Goal: Task Accomplishment & Management: Use online tool/utility

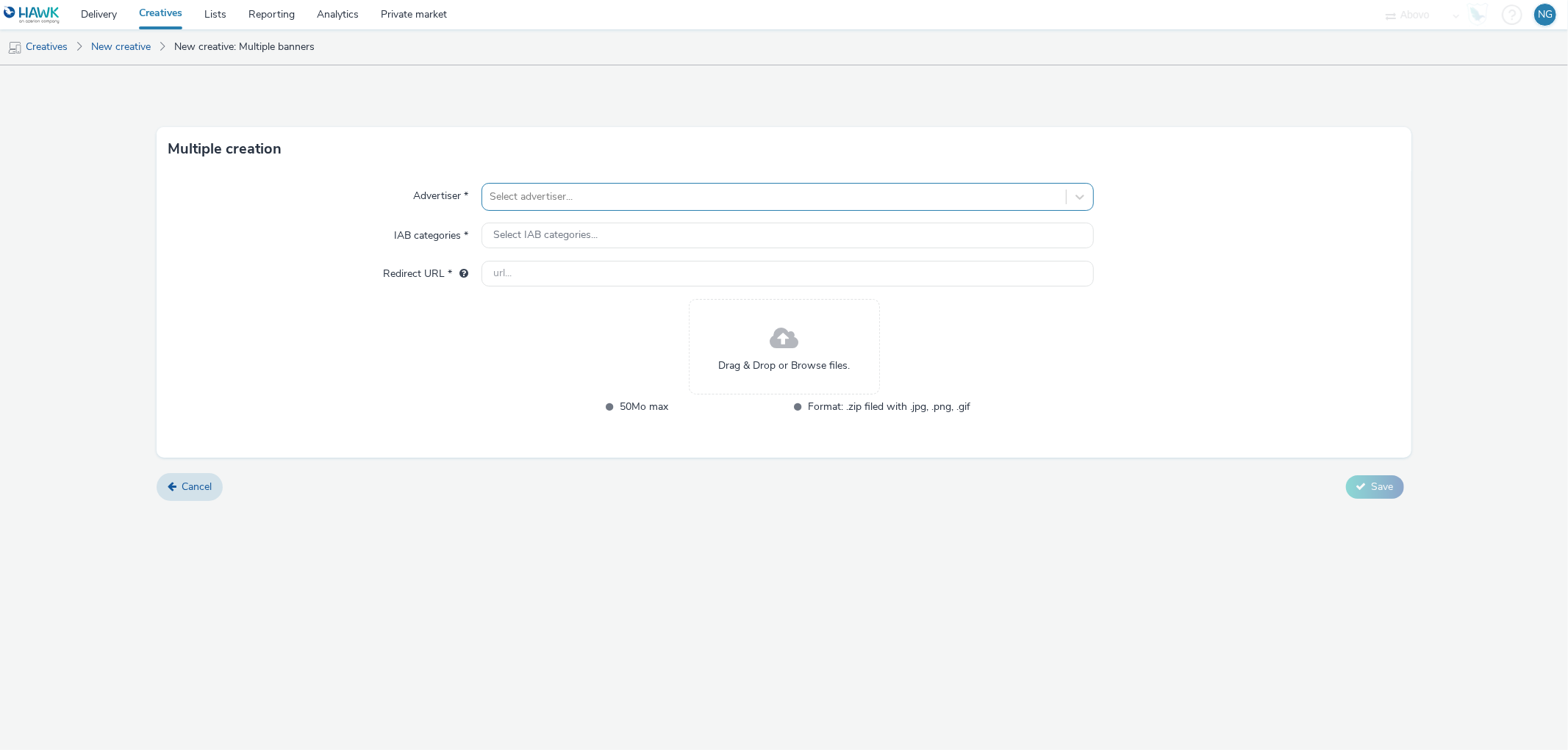
click at [575, 197] on div at bounding box center [774, 196] width 568 height 18
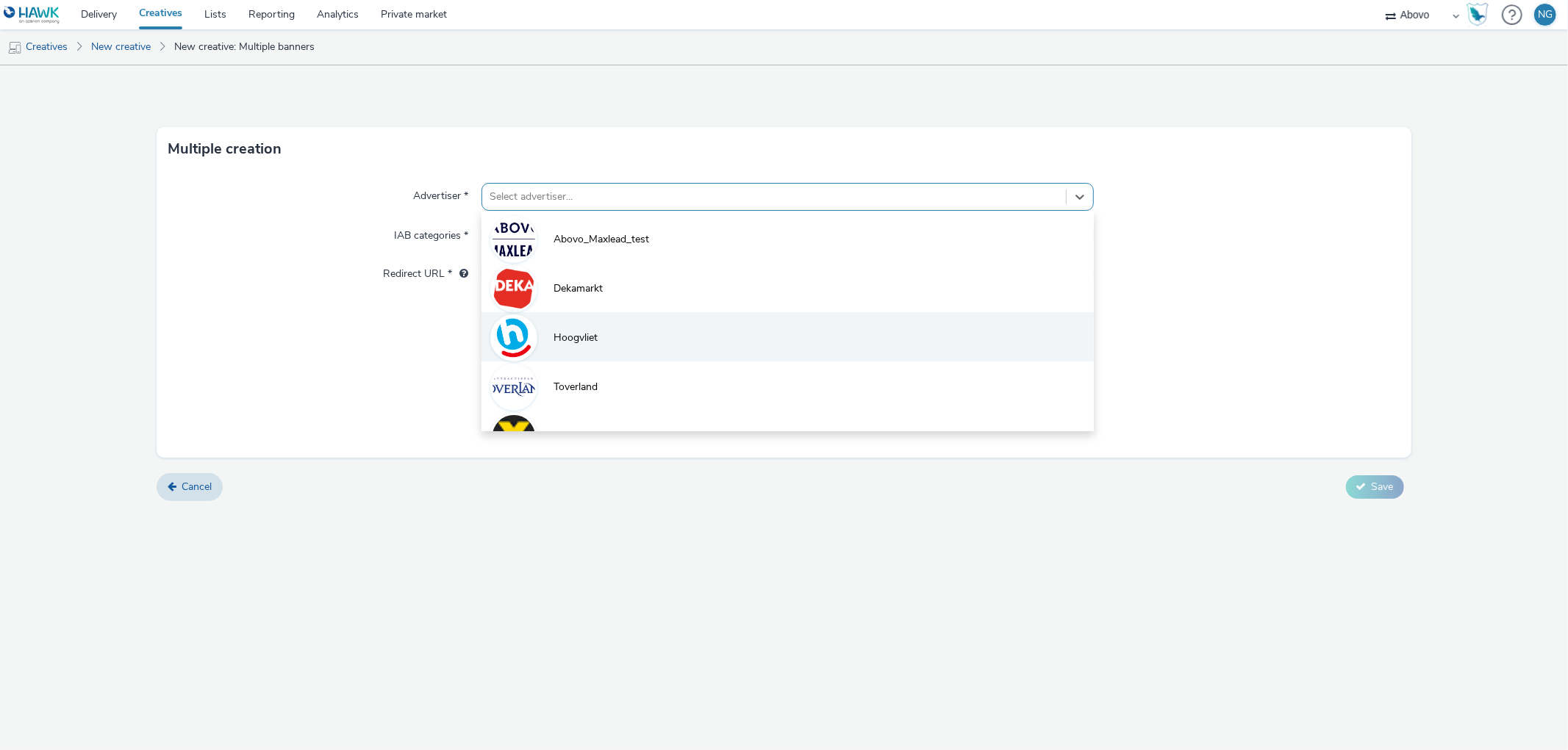
click at [579, 315] on li "Hoogvliet" at bounding box center [787, 336] width 612 height 49
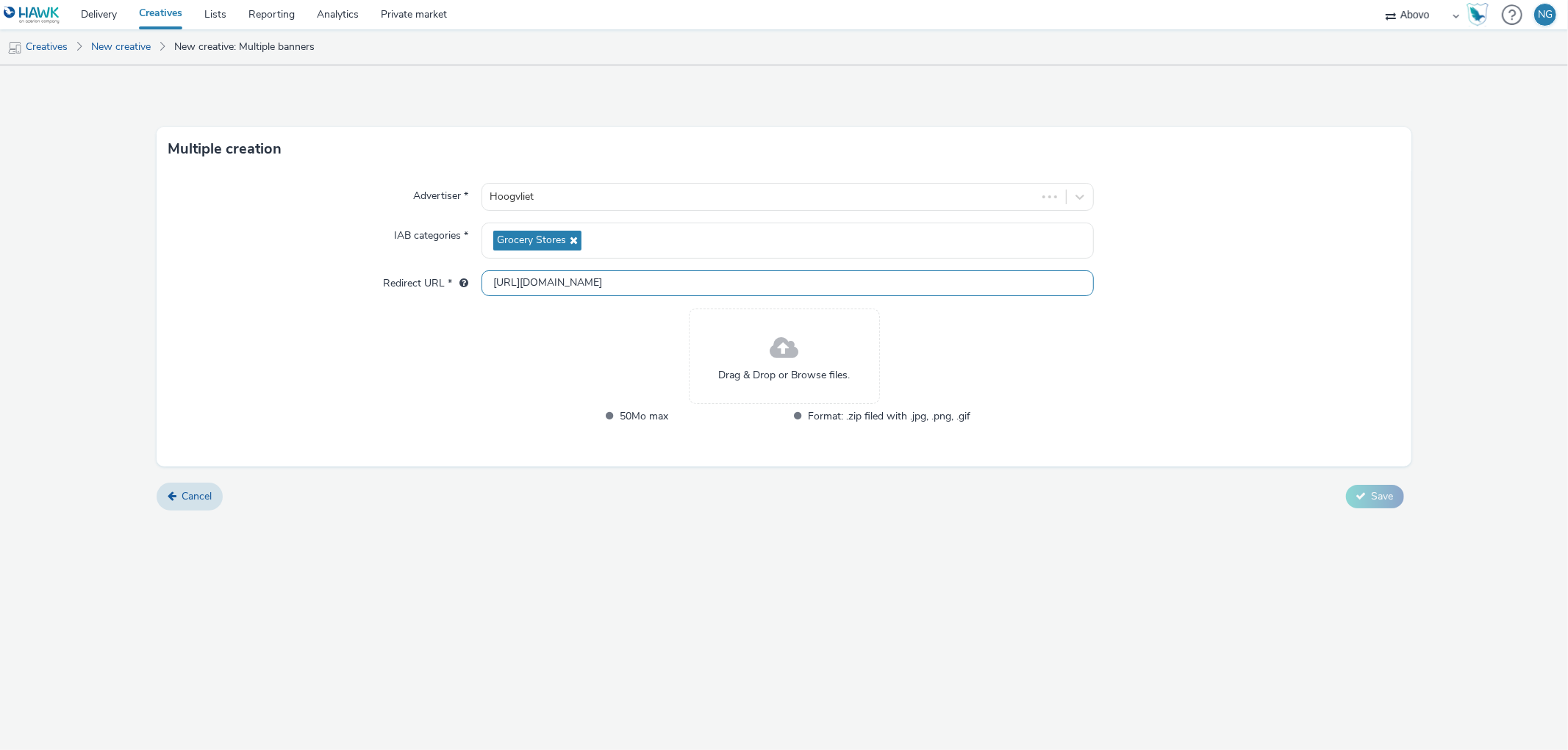
drag, startPoint x: 589, startPoint y: 280, endPoint x: 387, endPoint y: 278, distance: 202.0
click at [387, 278] on div "Redirect URL * http://hoogvliet.nl" at bounding box center [784, 284] width 1230 height 27
paste input "s://www.hoogvliet.com/openingen?utm_source=bigiab&utm_medium=display&utm_campai…"
type input "https://www.hoogvliet.com/openingen?utm_source=bigiab&utm_medium=display&utm_ca…"
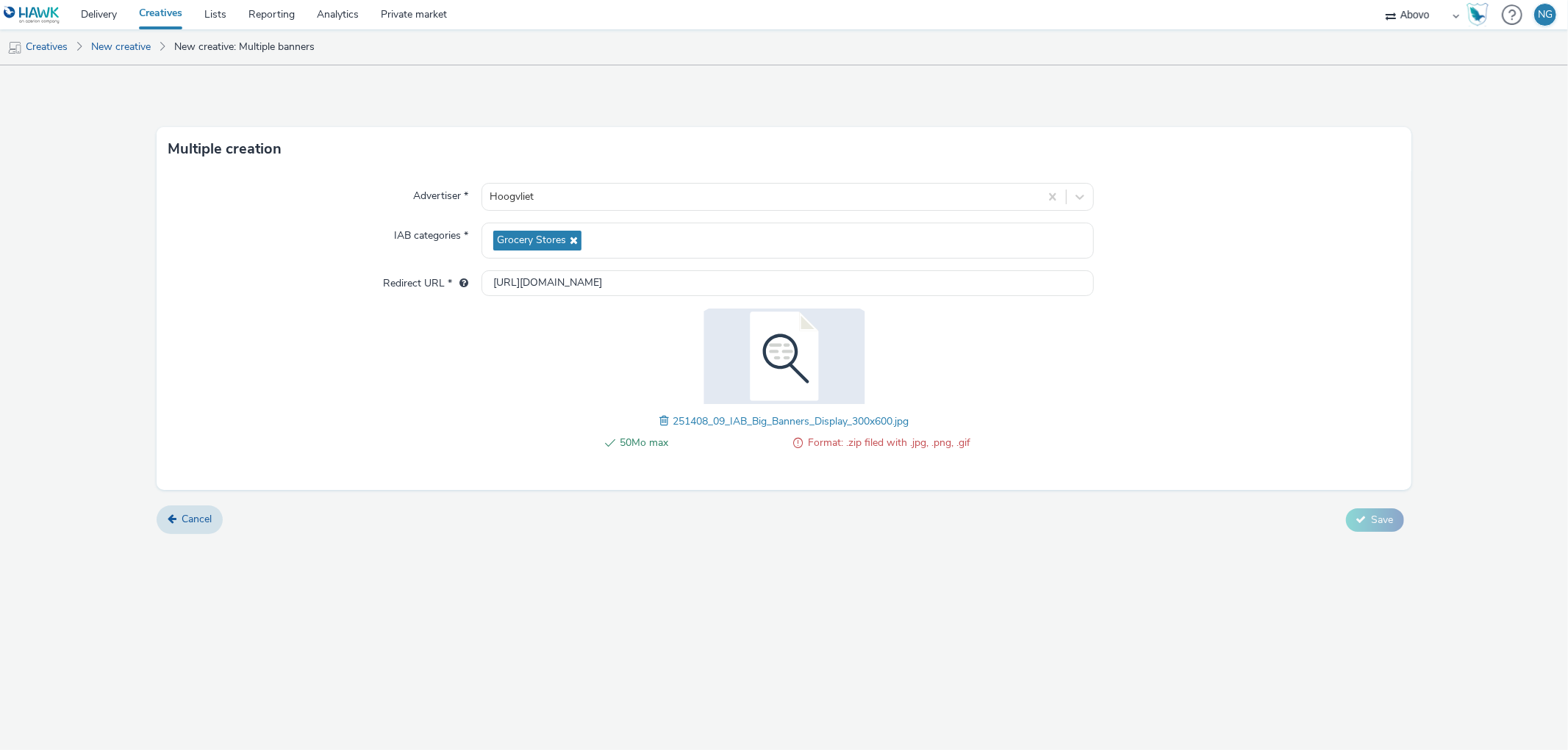
click at [660, 420] on span at bounding box center [666, 420] width 13 height 16
click at [1338, 519] on div "Cancel Save" at bounding box center [784, 521] width 1254 height 27
click at [1385, 521] on span "Save" at bounding box center [1382, 520] width 22 height 14
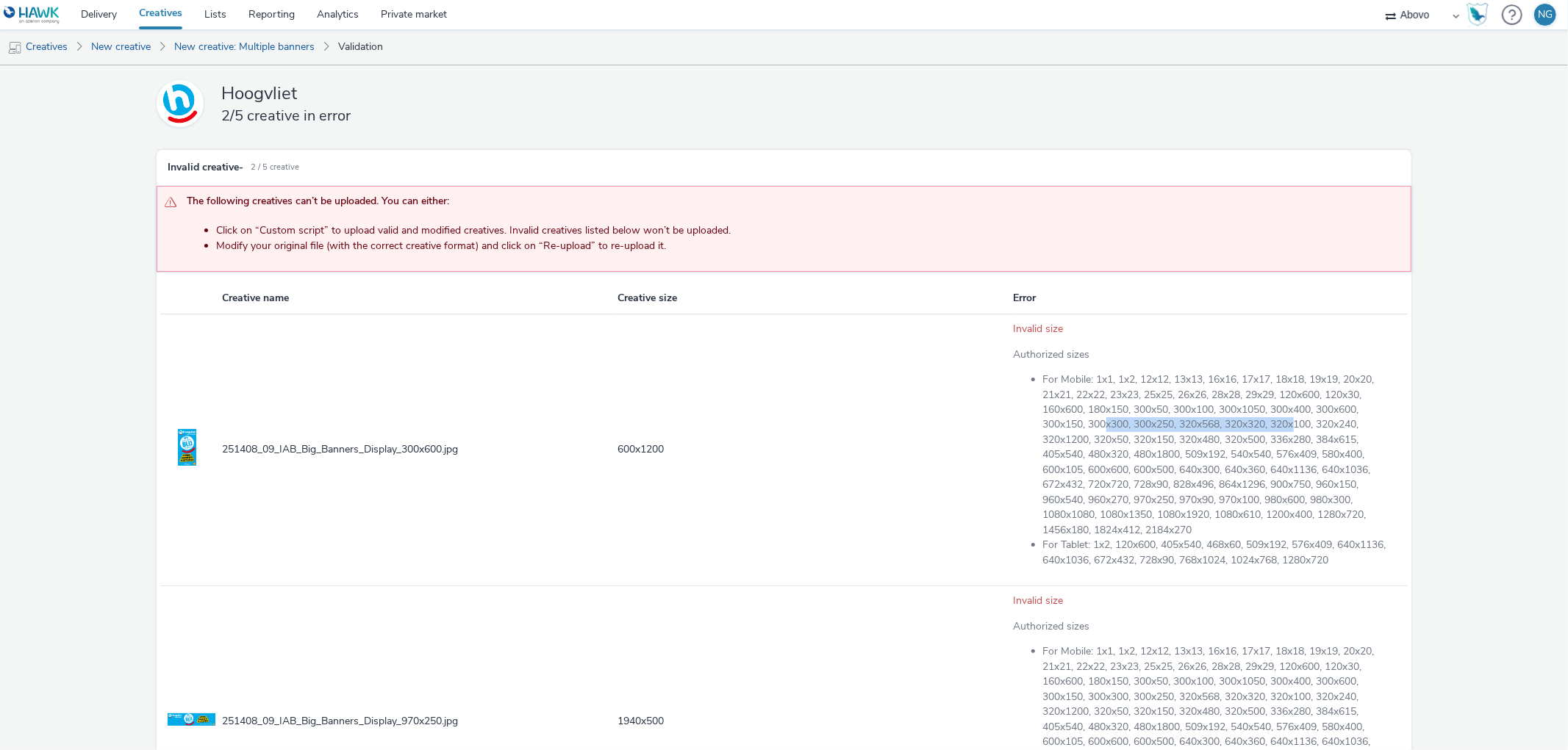
drag, startPoint x: 1102, startPoint y: 423, endPoint x: 1297, endPoint y: 428, distance: 195.1
click at [1297, 428] on li "For Mobile: 1x1, 1x2, 12x12, 13x13, 16x16, 17x17, 18x18, 19x19, 20x20, 21x21, 2…" at bounding box center [1222, 456] width 357 height 165
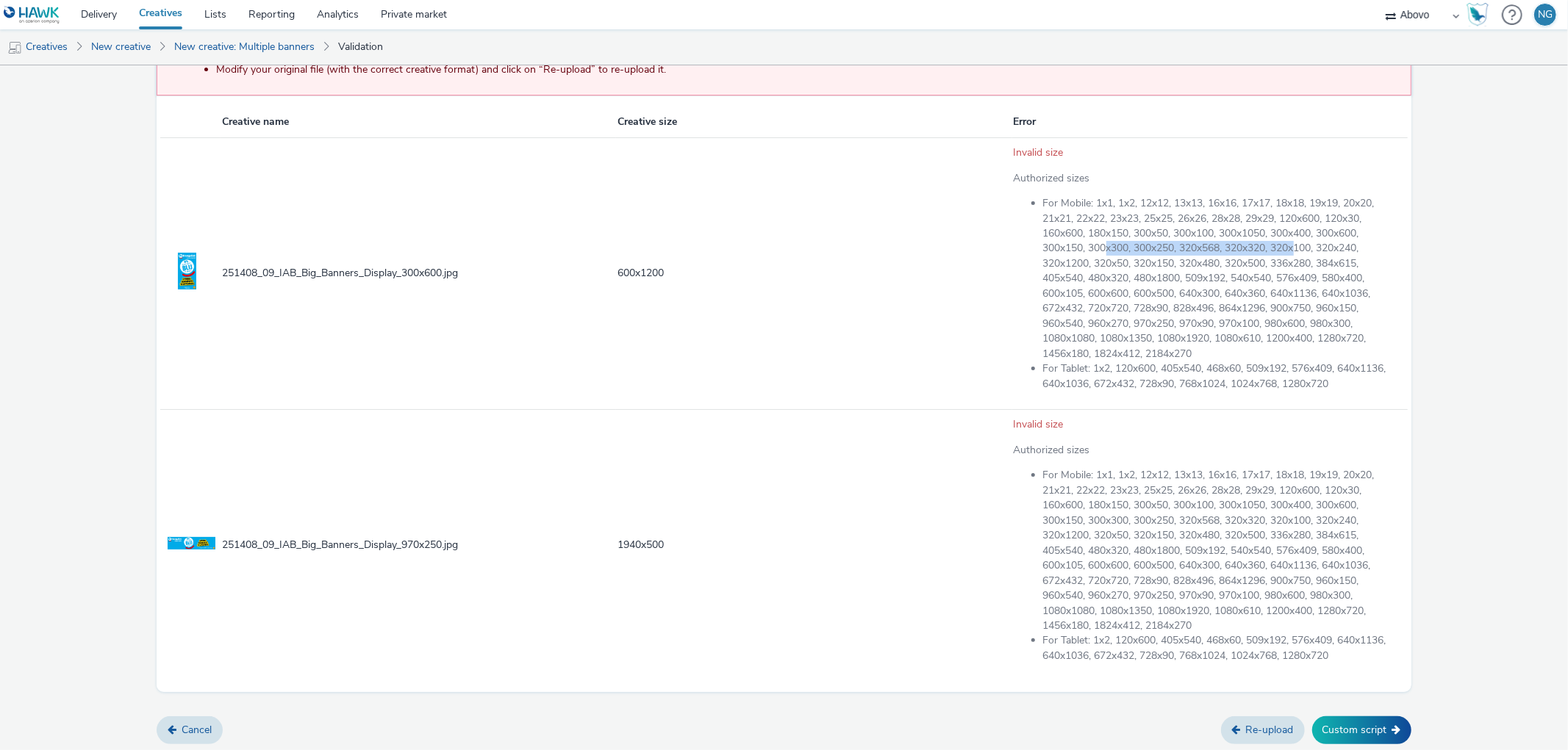
scroll to position [177, 0]
click at [928, 478] on td "1940 x 500" at bounding box center [814, 545] width 396 height 272
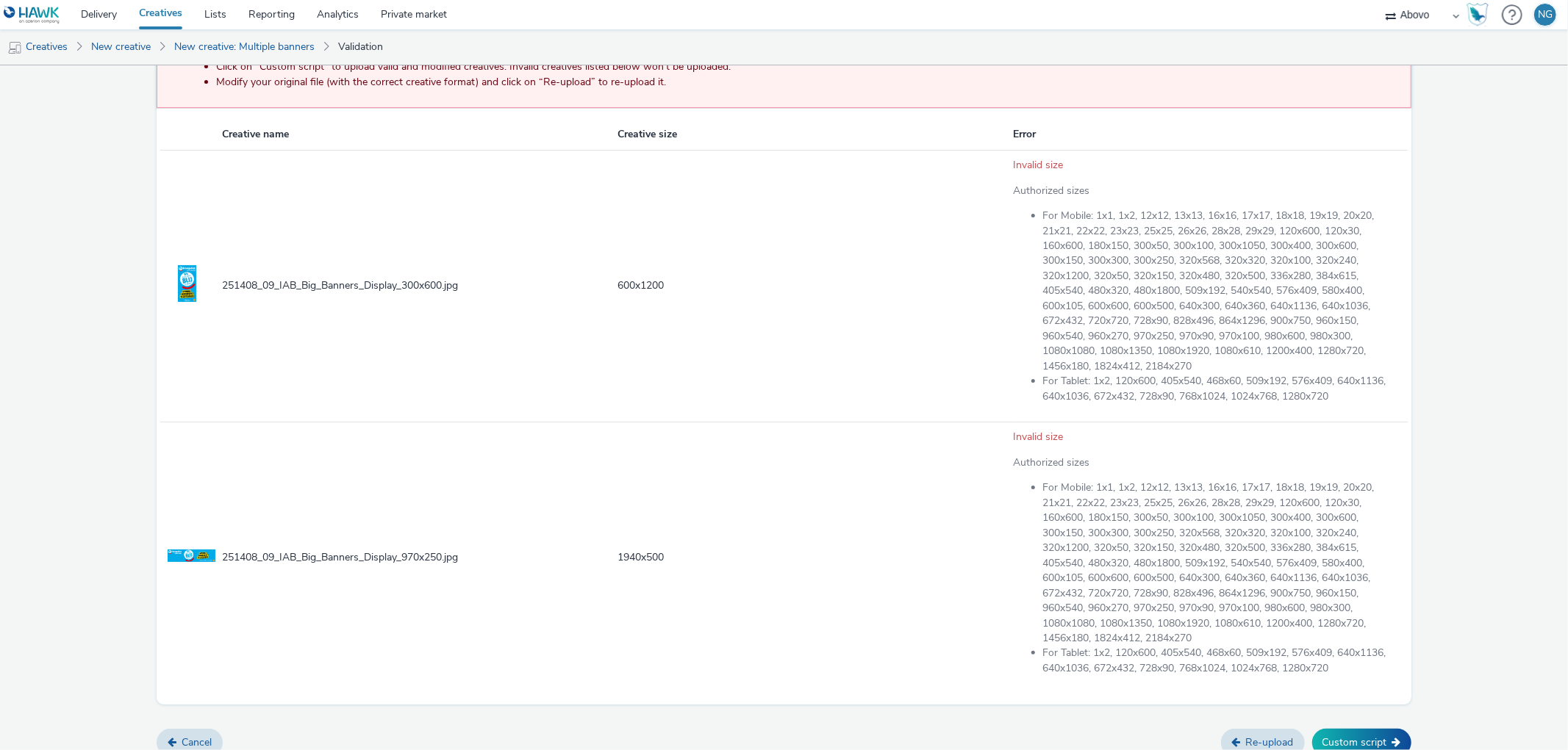
click at [1502, 517] on div "Hoogvliet 2/5 creative in error Invalid creative - 2 / 5 Creative The following…" at bounding box center [784, 333] width 1568 height 863
click at [1278, 736] on link "Re-upload" at bounding box center [1263, 742] width 83 height 28
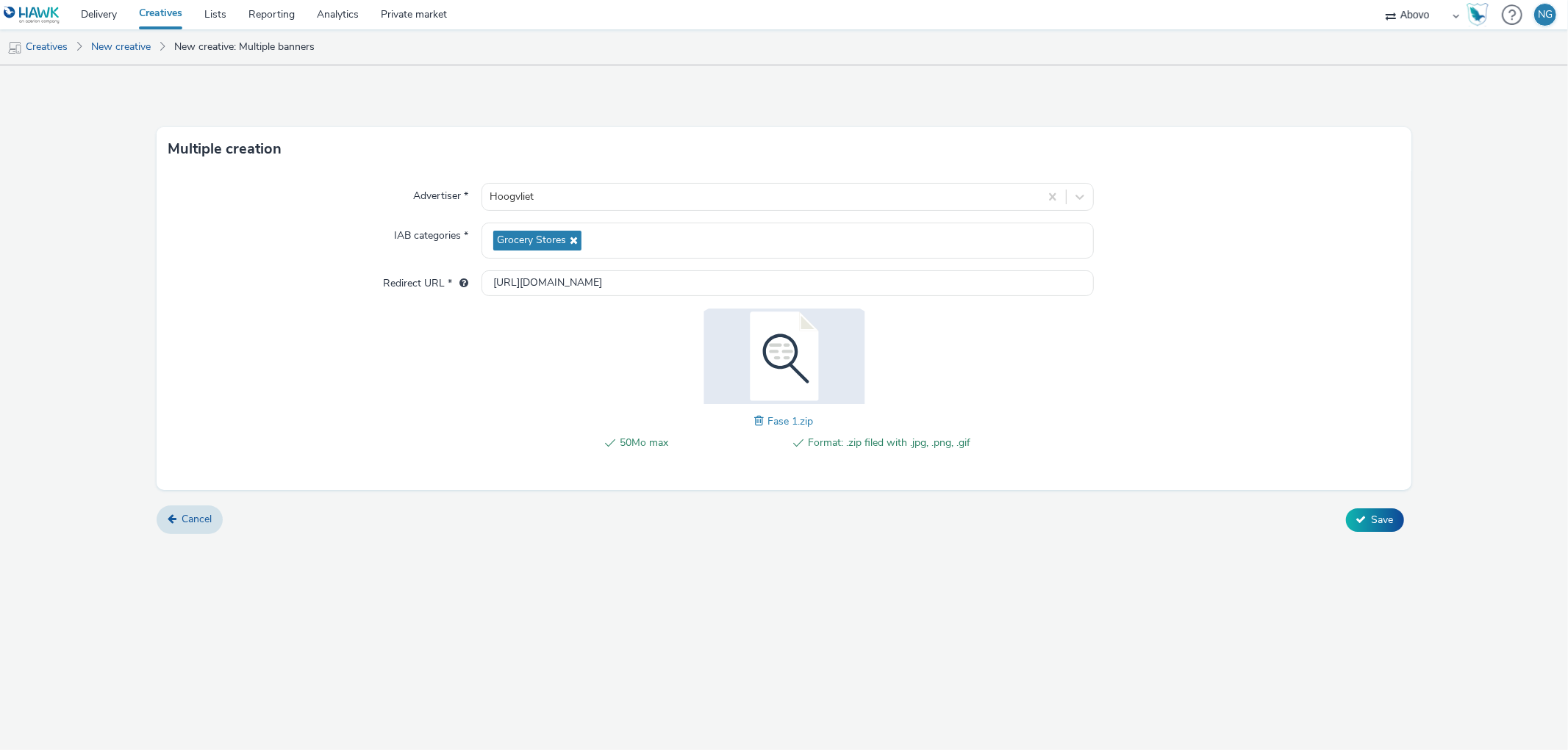
click at [761, 417] on span at bounding box center [762, 420] width 13 height 16
click at [1384, 516] on span "Save" at bounding box center [1382, 520] width 22 height 14
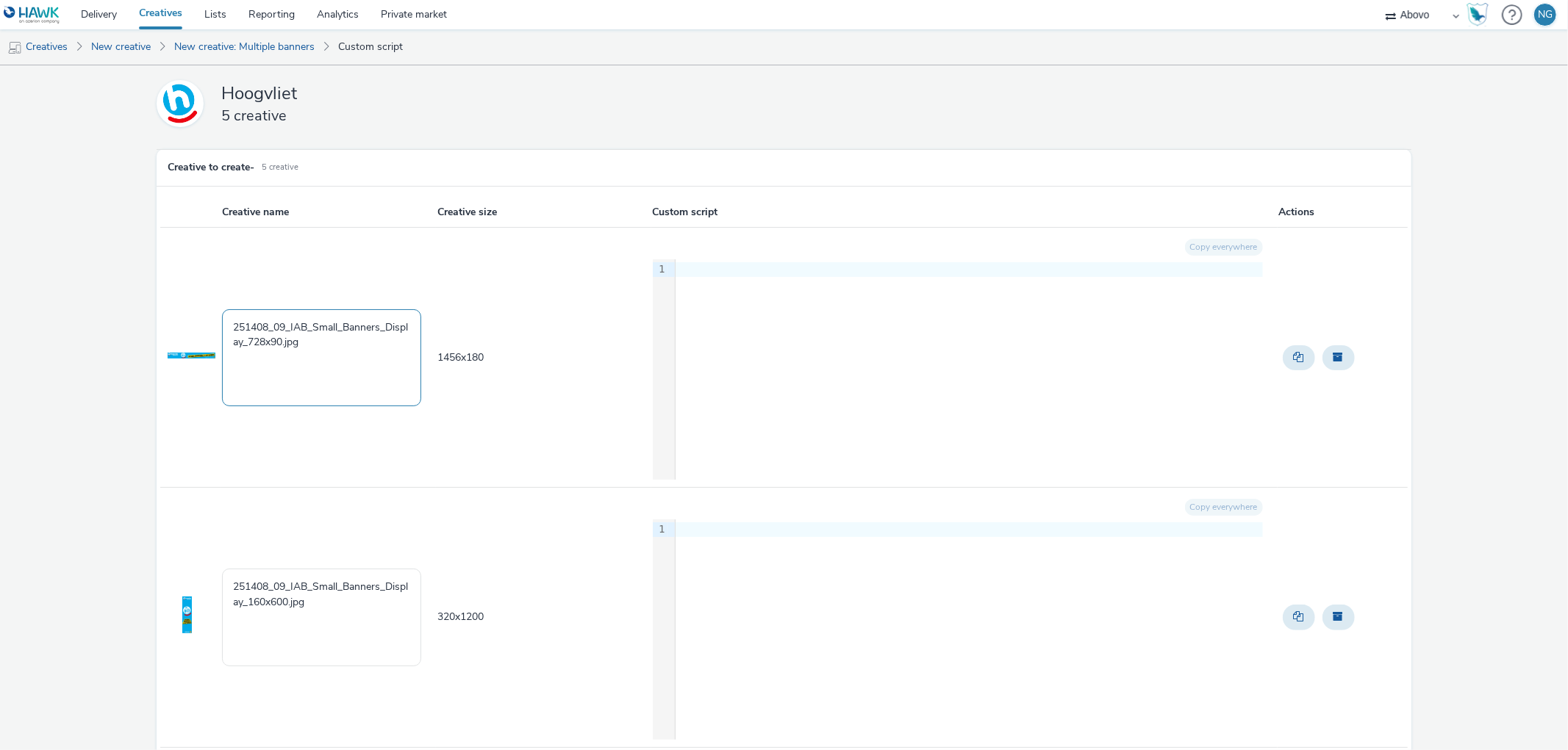
drag, startPoint x: 253, startPoint y: 347, endPoint x: 220, endPoint y: 326, distance: 39.1
click at [222, 326] on textarea "251408_09_IAB_Small_Banners_Display_728x90.jpg" at bounding box center [321, 358] width 199 height 97
click at [301, 382] on textarea "251408_09_IAB_Small_Banners_Display_728x90.jpg" at bounding box center [321, 358] width 199 height 97
drag, startPoint x: 229, startPoint y: 328, endPoint x: 288, endPoint y: 330, distance: 59.0
click at [288, 330] on textarea "251408_09_IAB_Small_Banners_Display_728x90.jpg" at bounding box center [321, 358] width 199 height 97
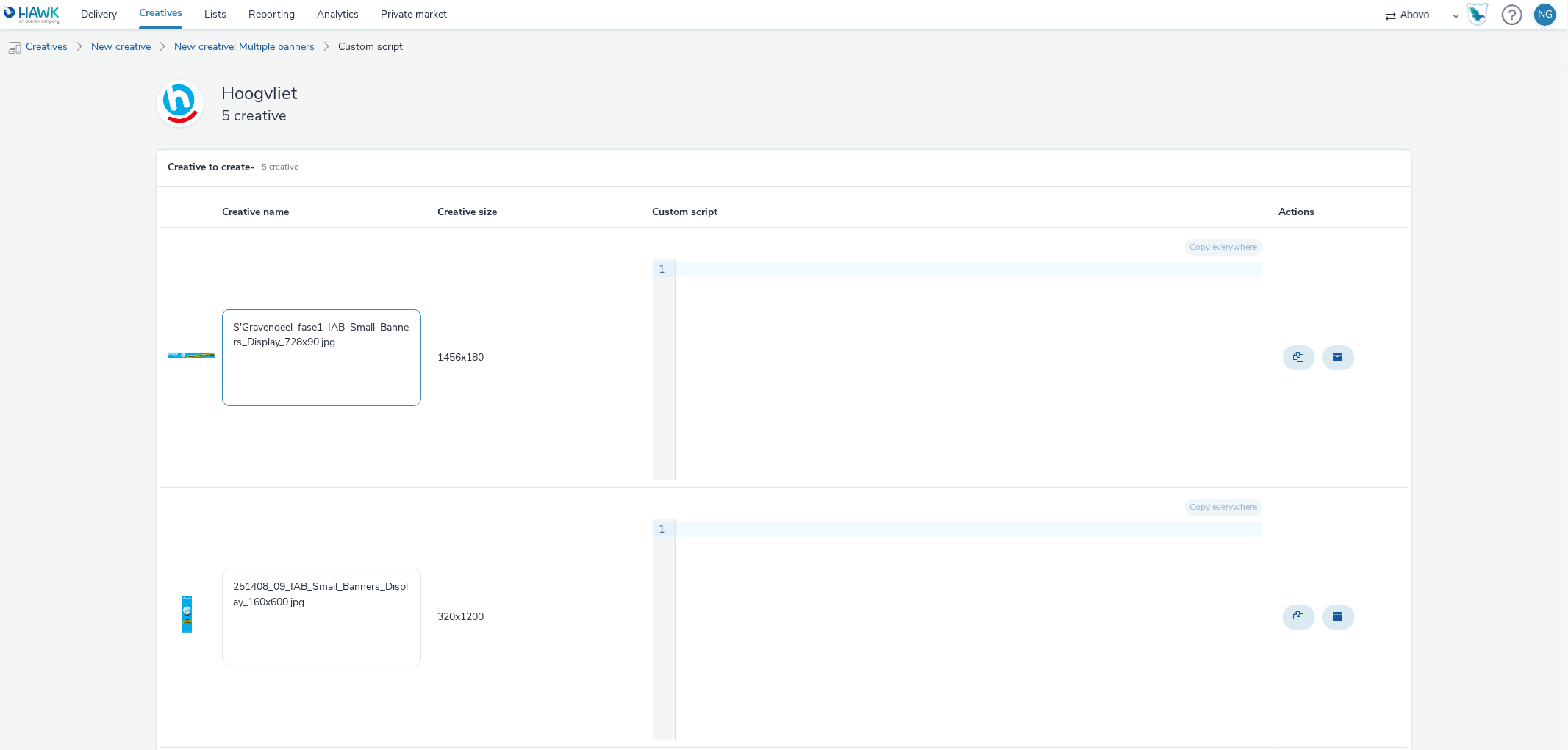
drag, startPoint x: 326, startPoint y: 330, endPoint x: 110, endPoint y: 324, distance: 216.1
type textarea "S'Gravendeel_fase1_IAB_Small_Banners_Display_728x90.jpg"
drag, startPoint x: 314, startPoint y: 590, endPoint x: 157, endPoint y: 585, distance: 157.1
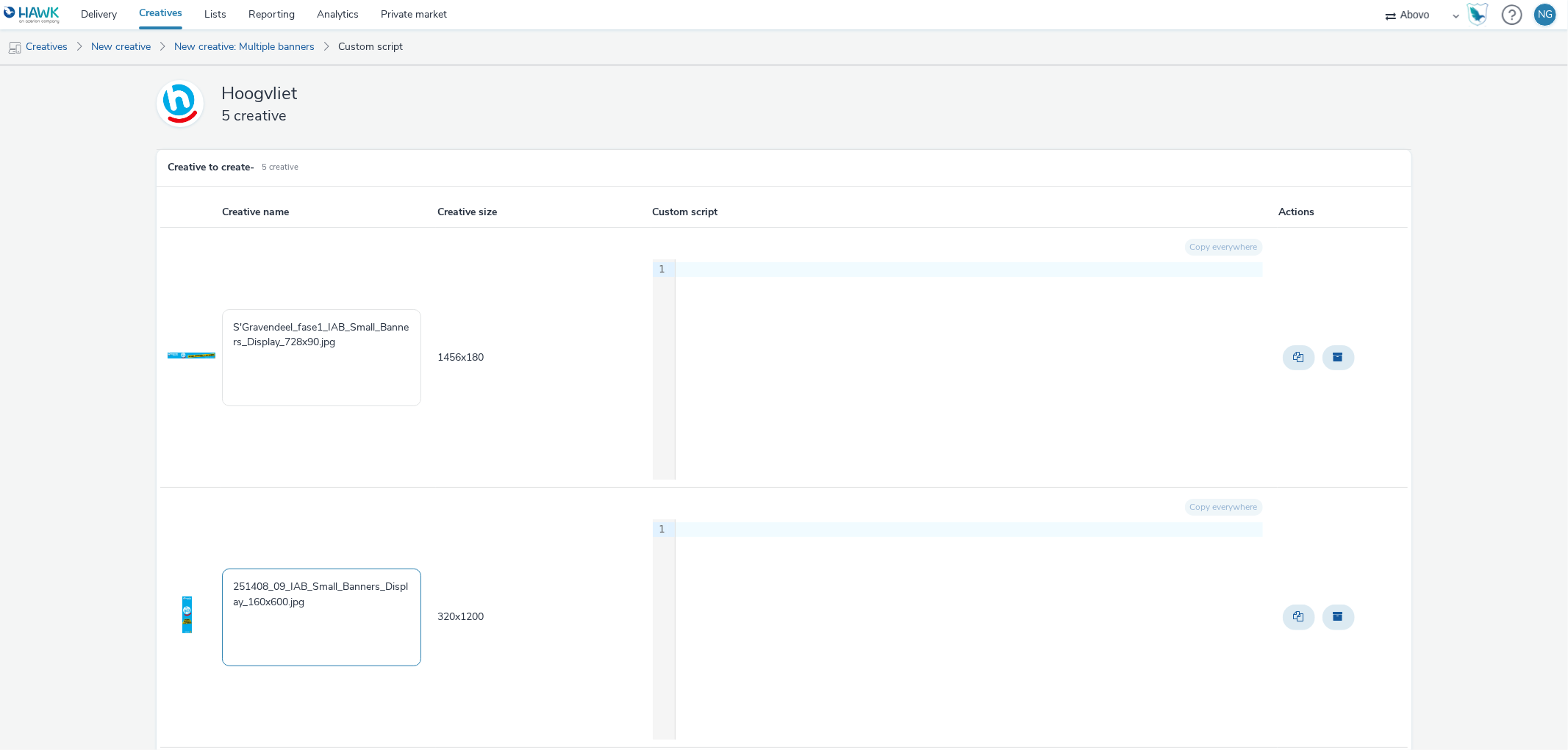
paste textarea "S'Gravendeel_fase1"
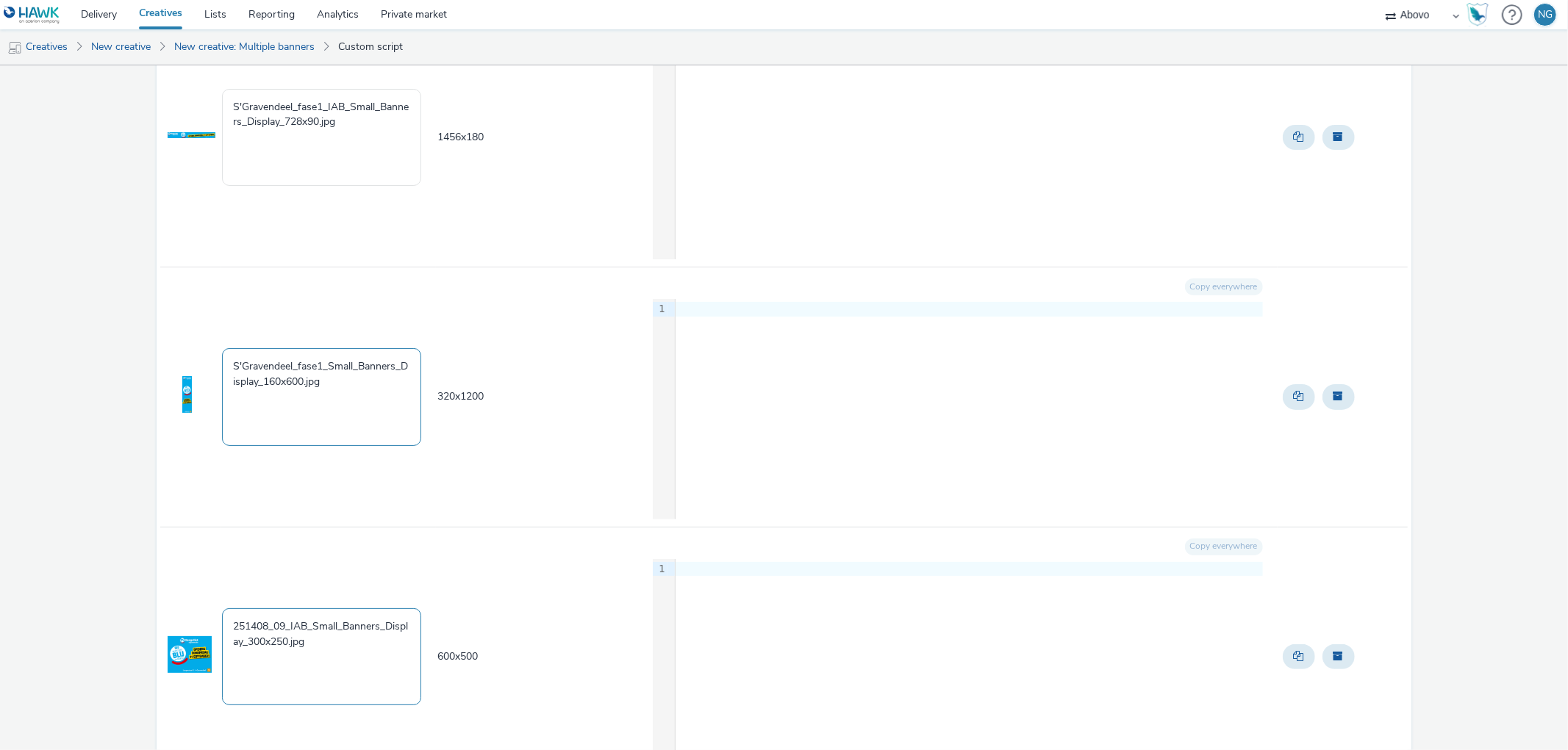
scroll to position [408, 0]
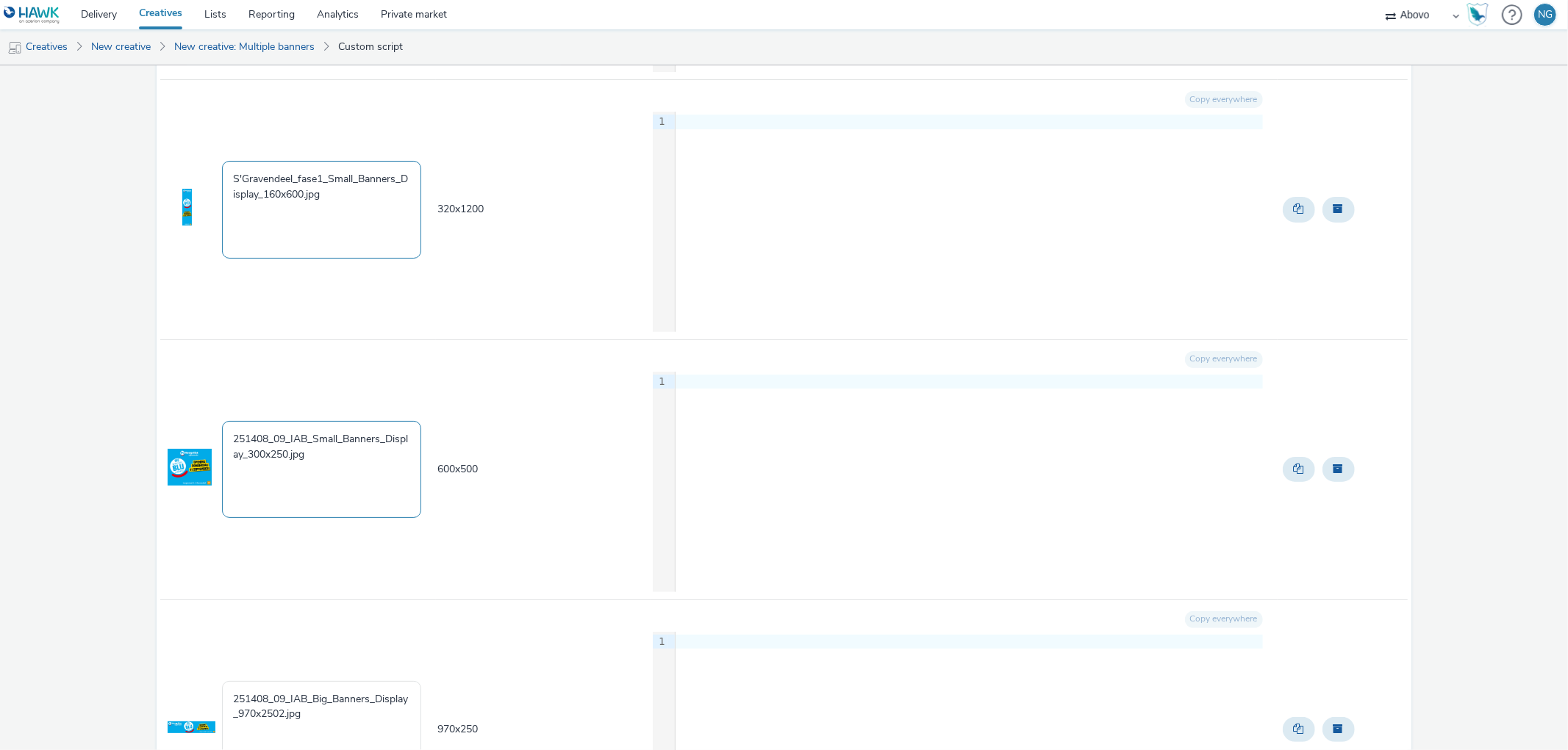
type textarea "S'Gravendeel_fase1_Small_Banners_Display_160x600.jpg"
drag, startPoint x: 290, startPoint y: 442, endPoint x: 215, endPoint y: 434, distance: 75.4
click at [215, 434] on tr "251408_09_IAB_Small_Banners_Display_300x250.jpg 600 x 500 Copy everywhere 9 1 ›" at bounding box center [784, 470] width 1247 height 260
paste textarea "S'Gravendeel_fase1"
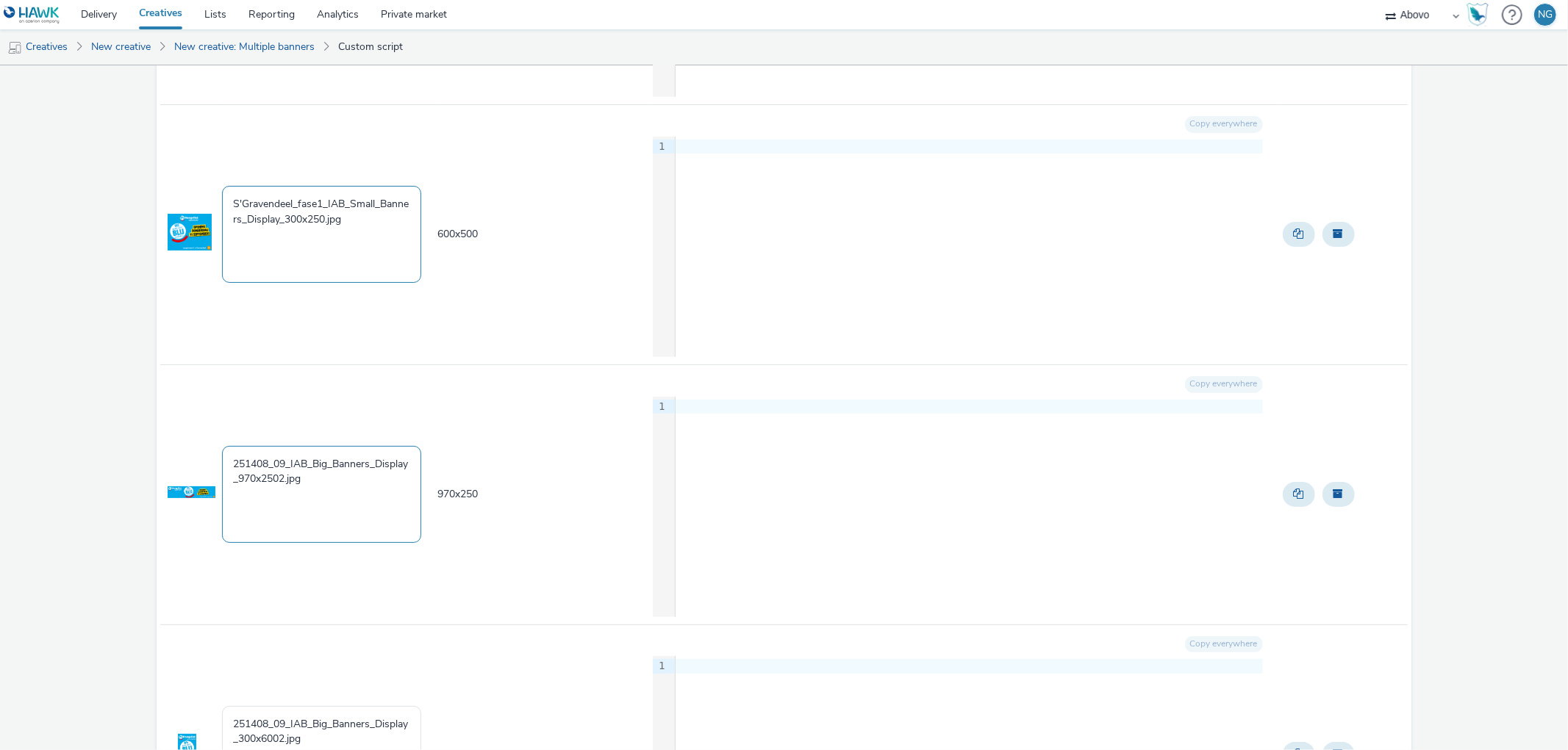
scroll to position [652, 0]
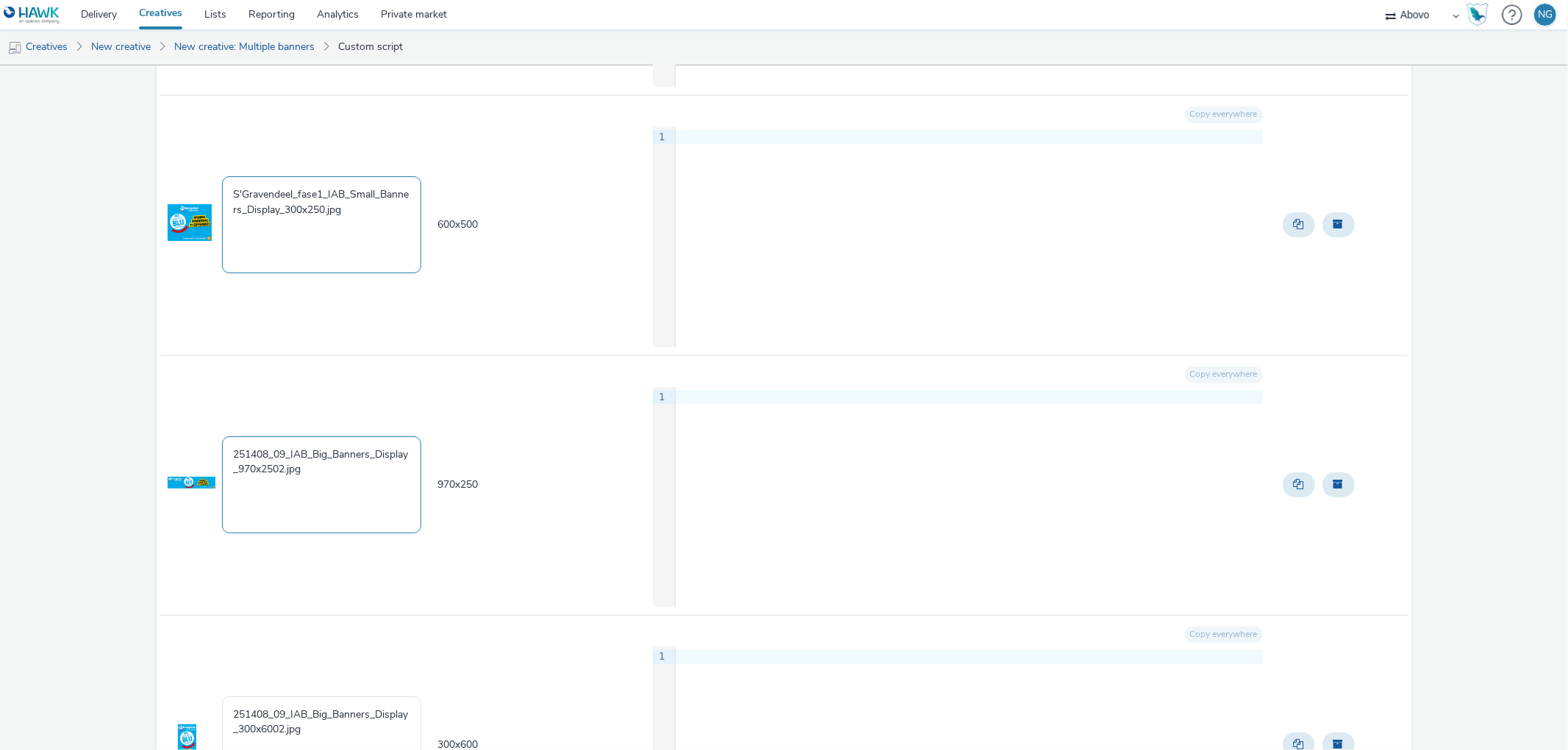
type textarea "S'Gravendeel_fase1_IAB_Small_Banners_Display_300x250.jpg"
drag, startPoint x: 289, startPoint y: 457, endPoint x: 206, endPoint y: 453, distance: 83.1
click at [206, 453] on tr "251408_09_IAB_Big_Banners_Display_970x2502.jpg 970 x 250 Copy everywhere 9 1 ›" at bounding box center [784, 485] width 1247 height 260
paste textarea "S'Gravendeel_fase1_"
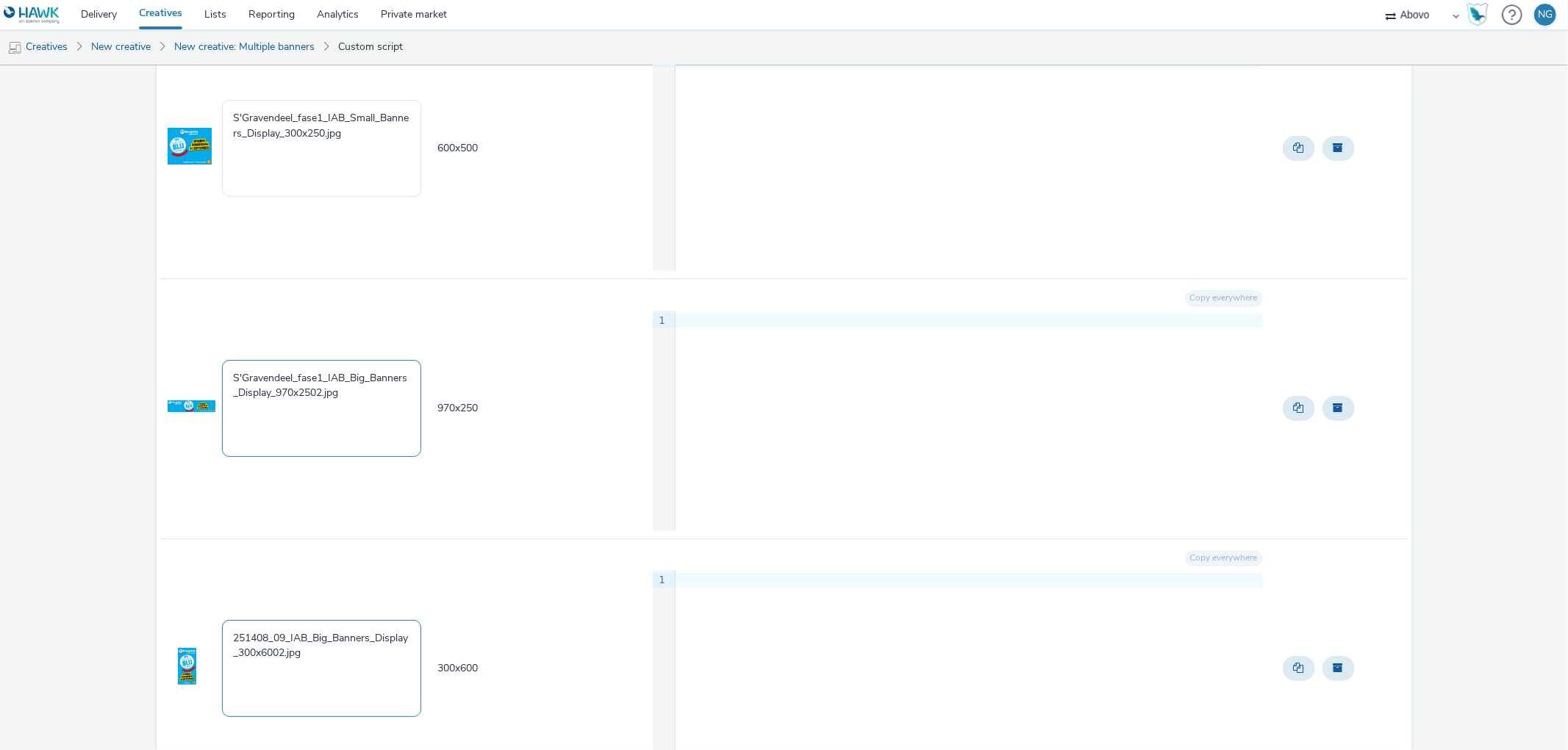
scroll to position [817, 0]
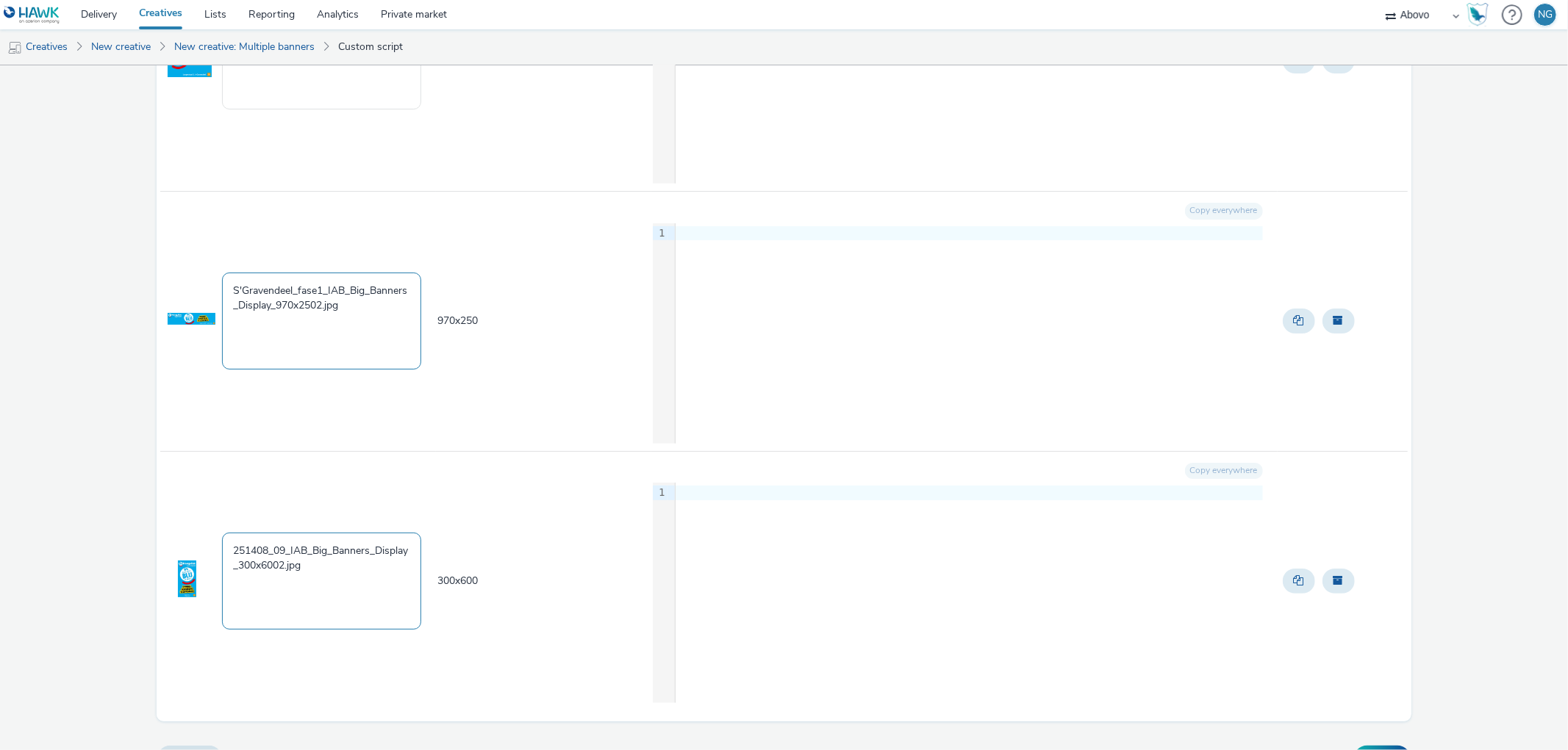
type textarea "S'Gravendeel_fase1_IAB_Big_Banners_Display_970x2502.jpg"
drag, startPoint x: 292, startPoint y: 551, endPoint x: 164, endPoint y: 547, distance: 128.1
click at [164, 547] on tr "251408_09_IAB_Big_Banners_Display_300x6002.jpg 300 x 600 Copy everywhere 9 1 ›" at bounding box center [784, 581] width 1247 height 259
paste textarea "S'Gravendeel_fase1"
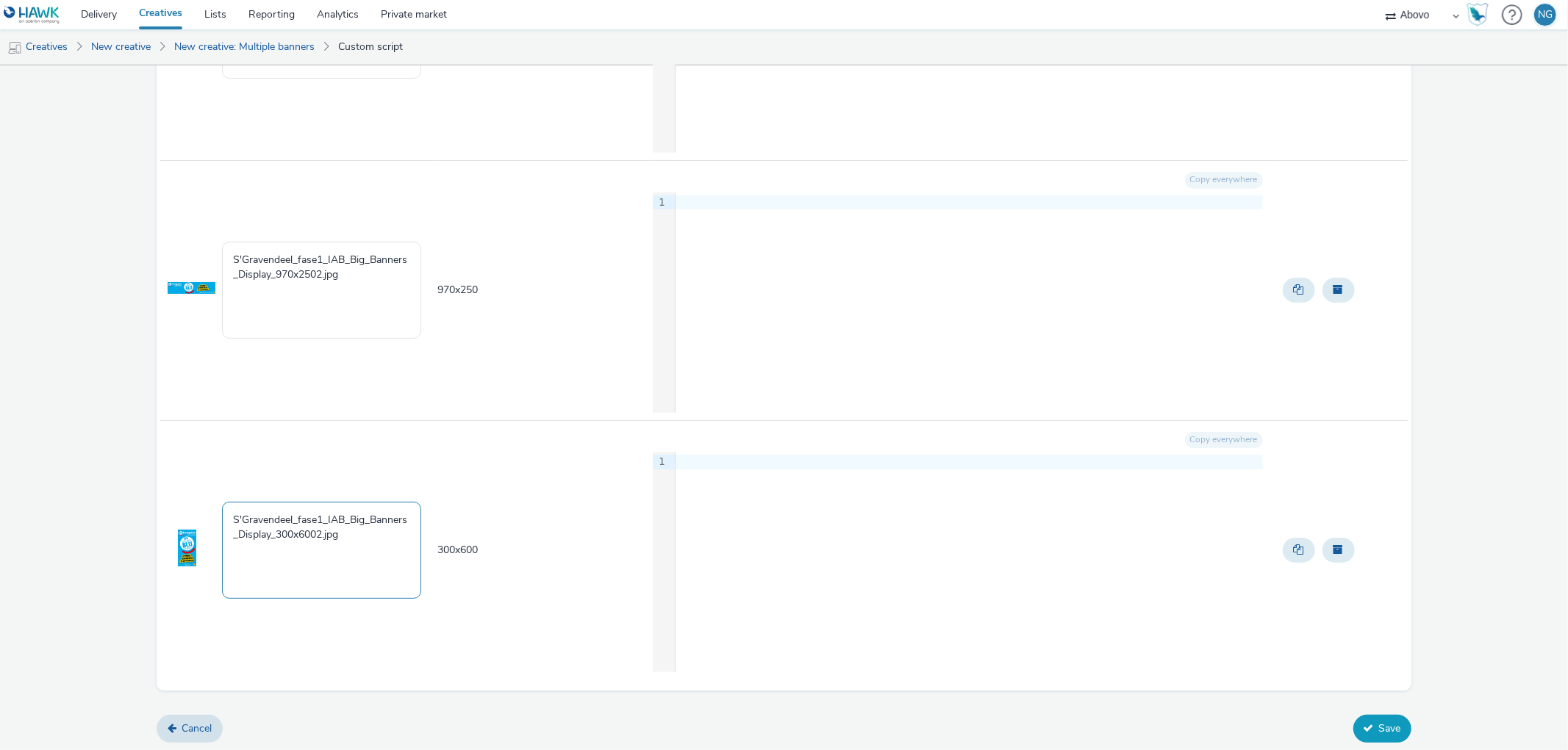
type textarea "S'Gravendeel_fase1_IAB_Big_Banners_Display_300x6002.jpg"
click at [1367, 721] on button "Save" at bounding box center [1382, 728] width 58 height 28
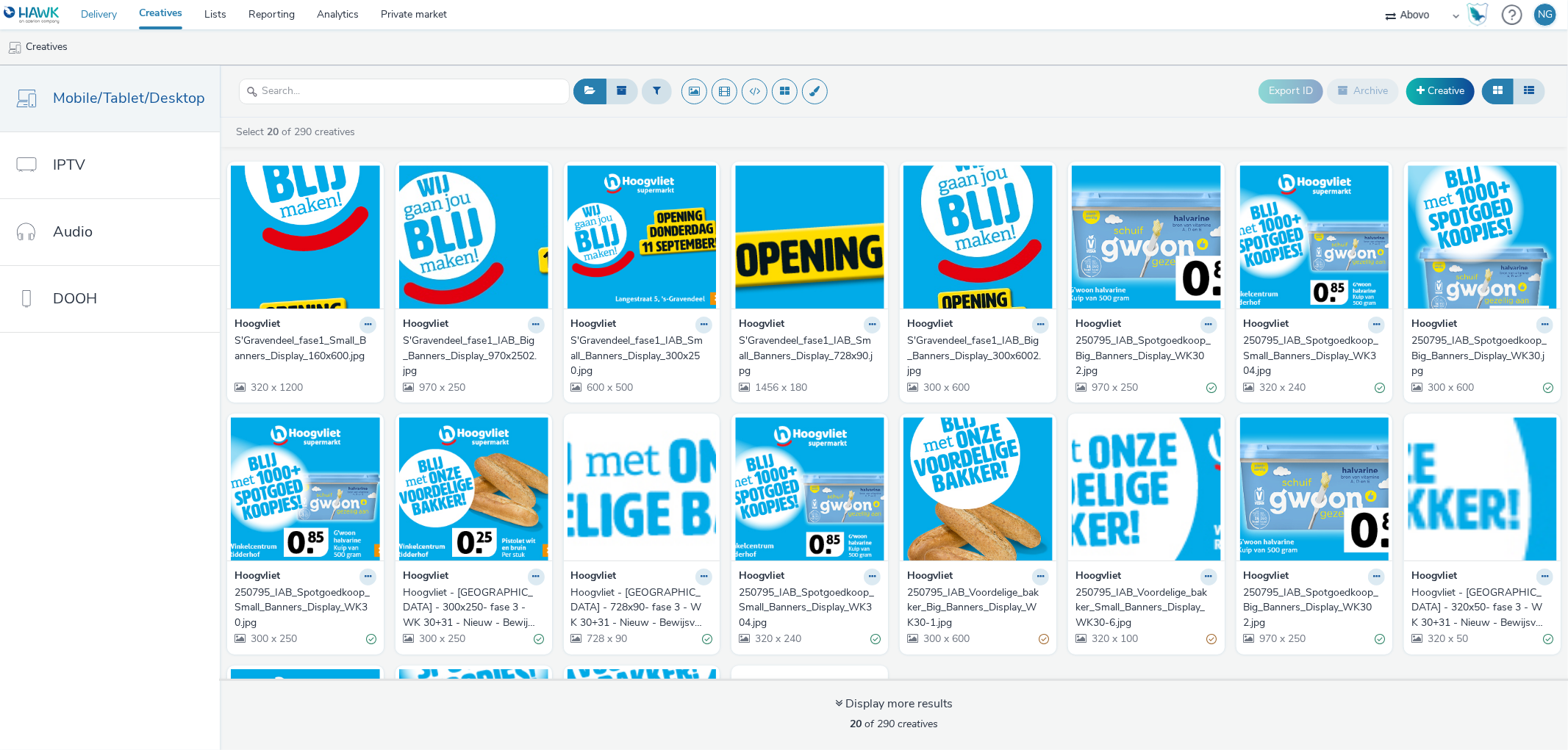
click at [89, 15] on link "Delivery" at bounding box center [99, 14] width 58 height 29
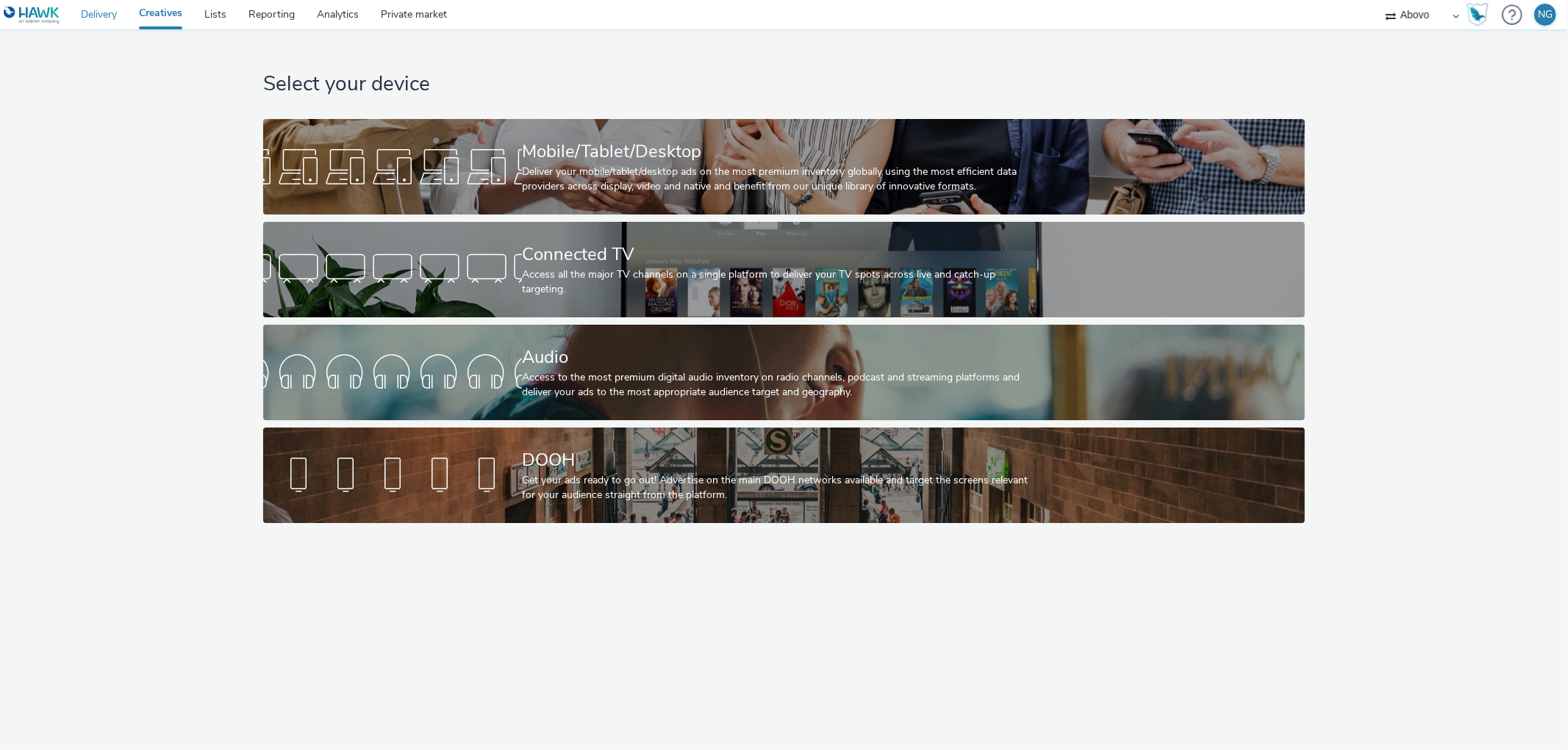
click at [103, 17] on link "Delivery" at bounding box center [99, 14] width 58 height 29
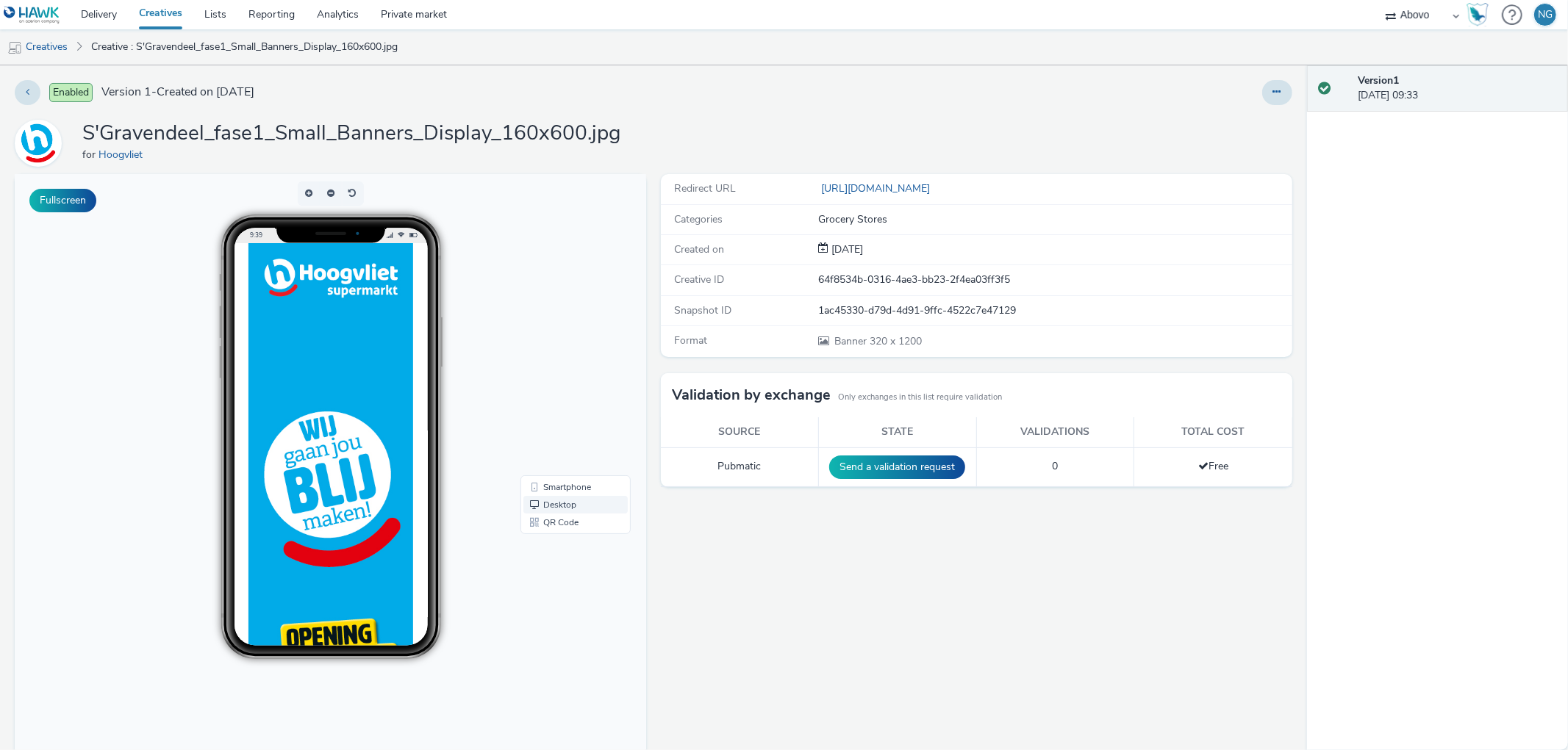
click at [549, 506] on link "Desktop" at bounding box center [575, 505] width 104 height 18
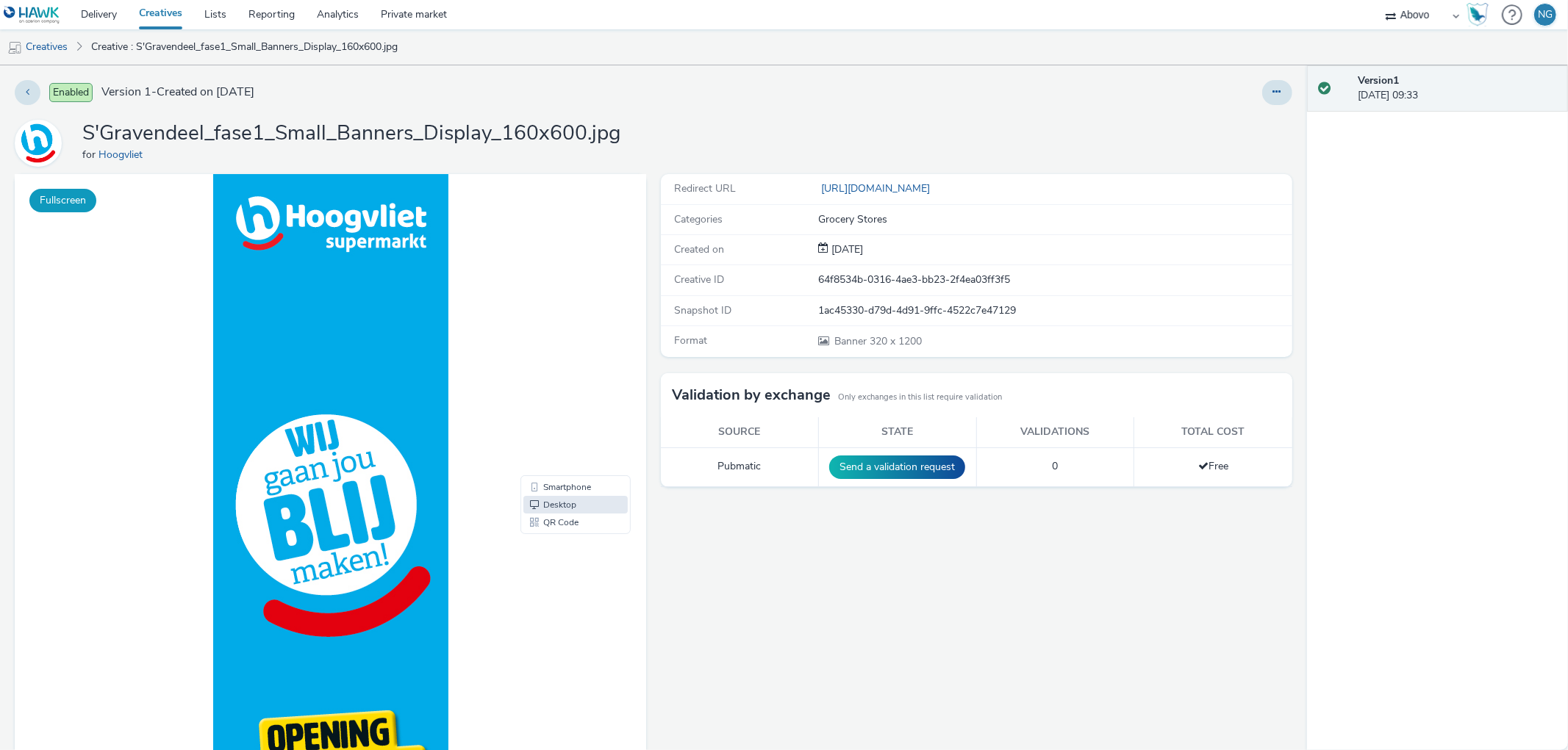
click at [53, 197] on button "Fullscreen" at bounding box center [63, 200] width 67 height 23
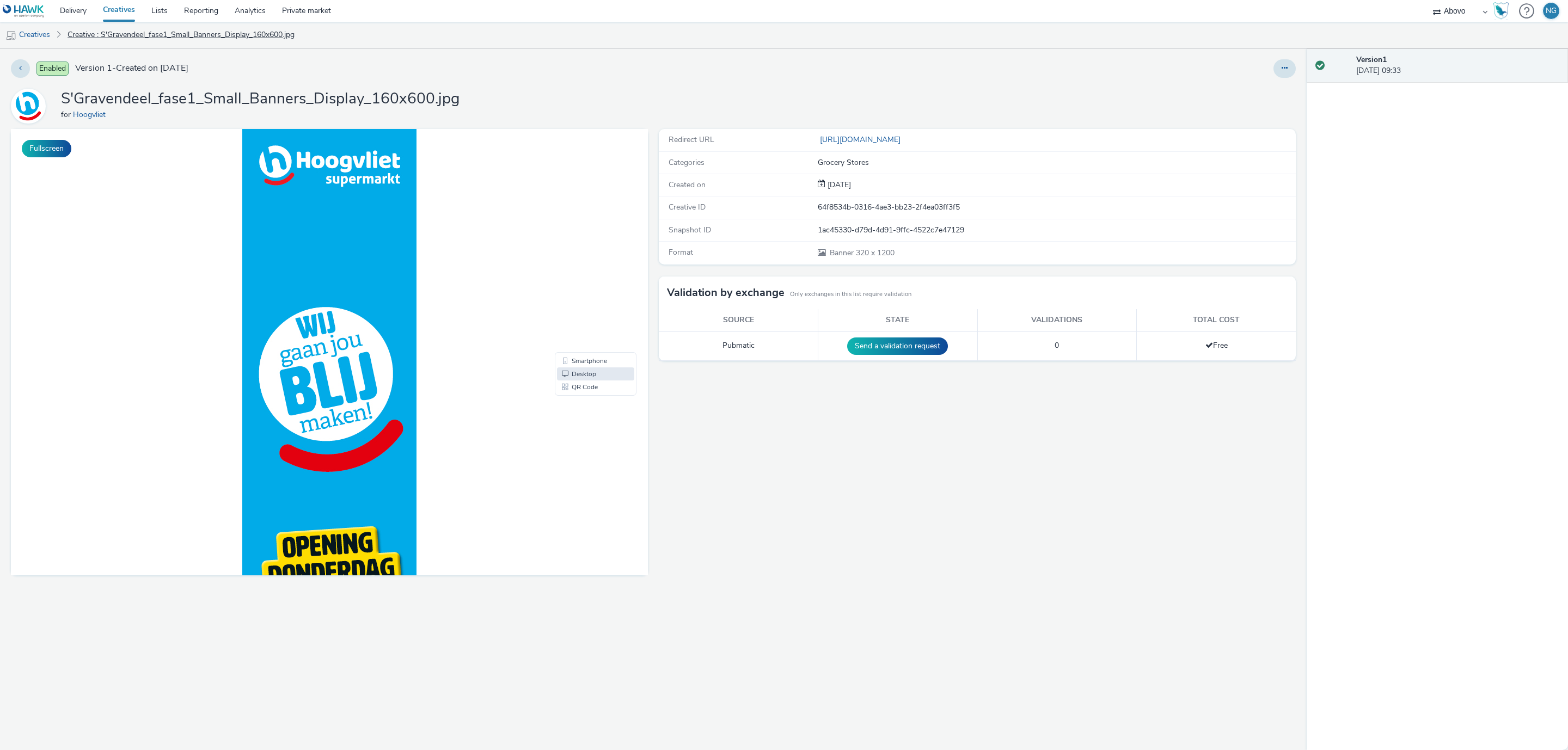
click at [115, 35] on link "Creative : S'Gravendeel_fase1_Small_Banners_Display_160x600.jpg" at bounding box center [180, 35] width 238 height 26
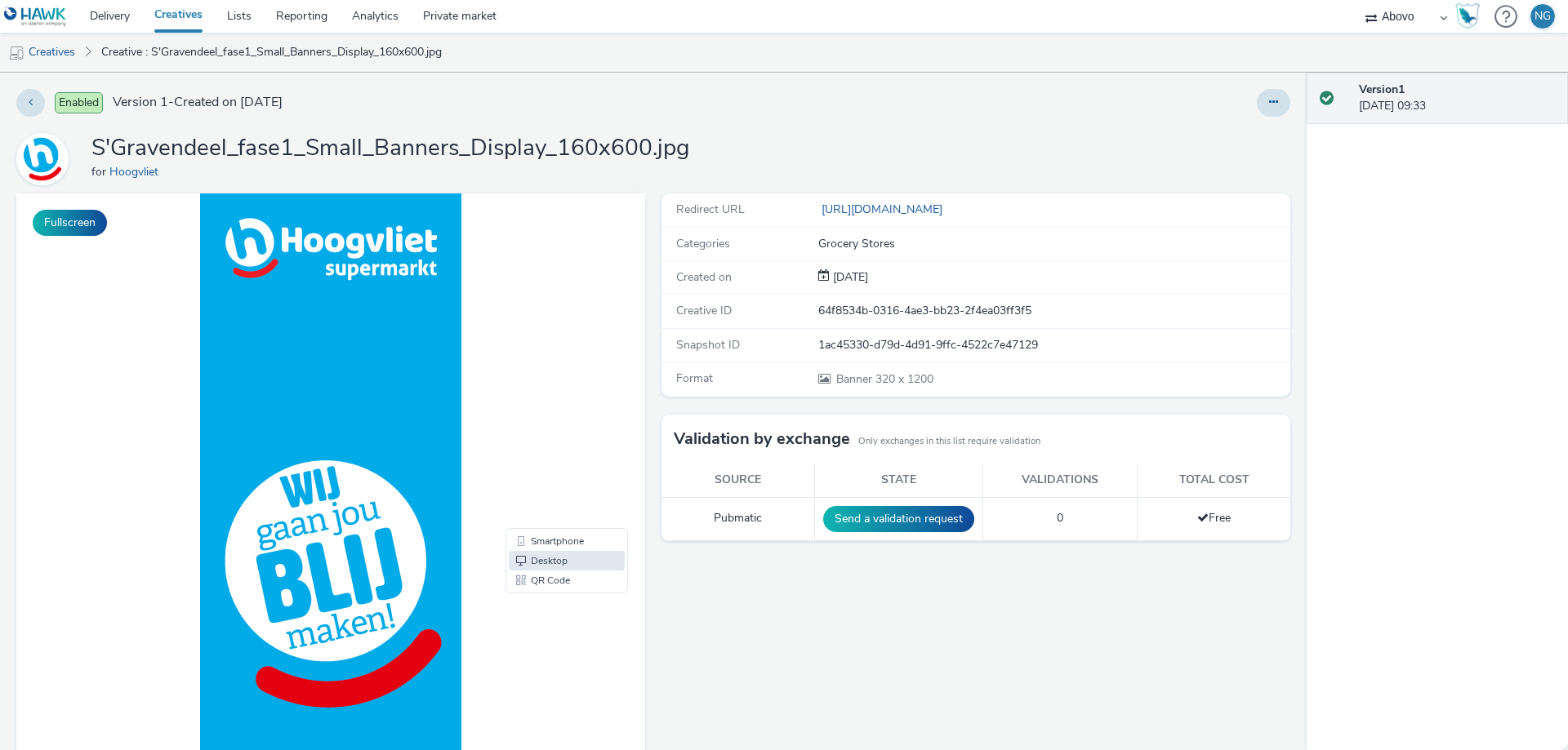
click at [86, 104] on span "Enabled" at bounding box center [79, 103] width 48 height 21
click at [21, 107] on button at bounding box center [31, 103] width 29 height 28
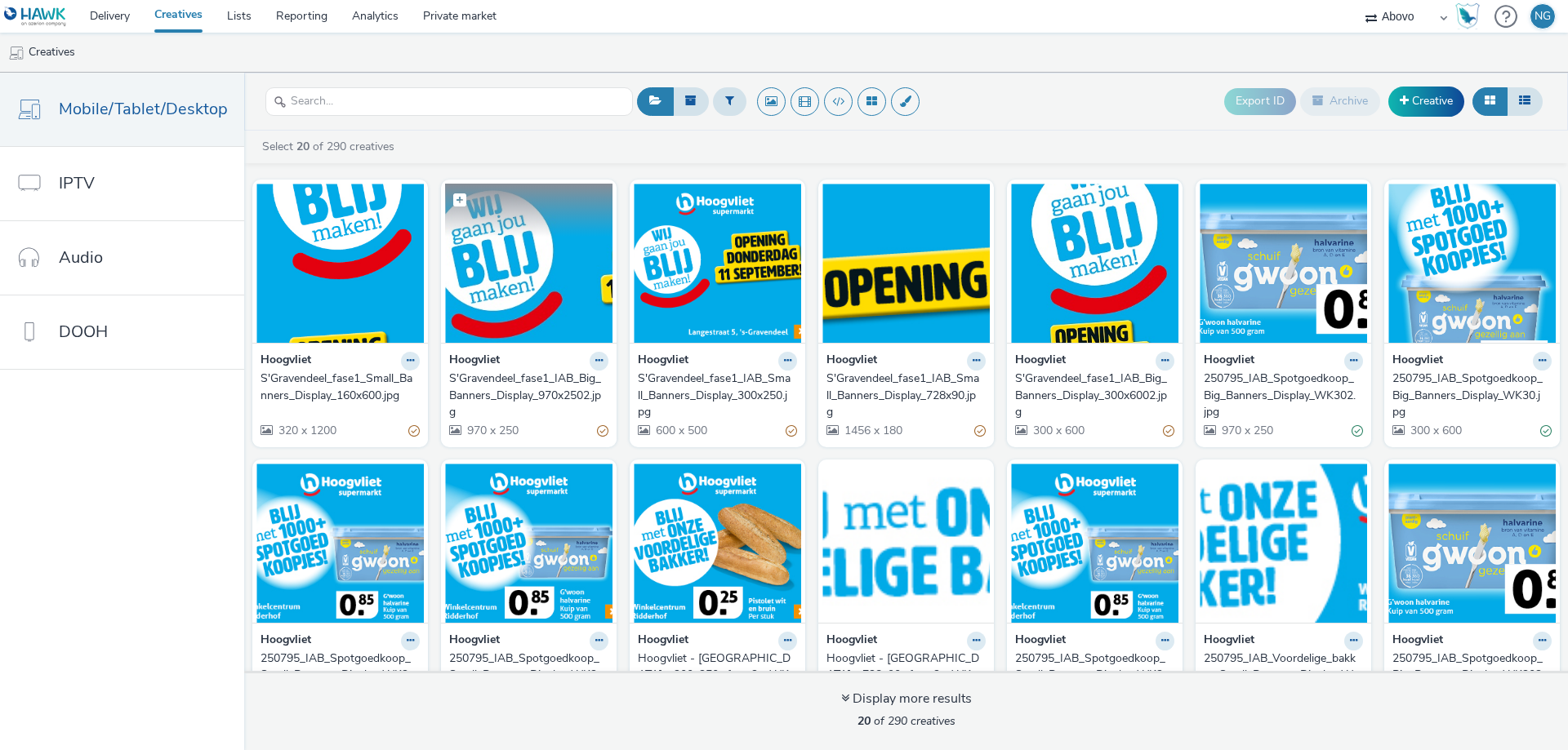
click at [538, 304] on img at bounding box center [529, 263] width 168 height 159
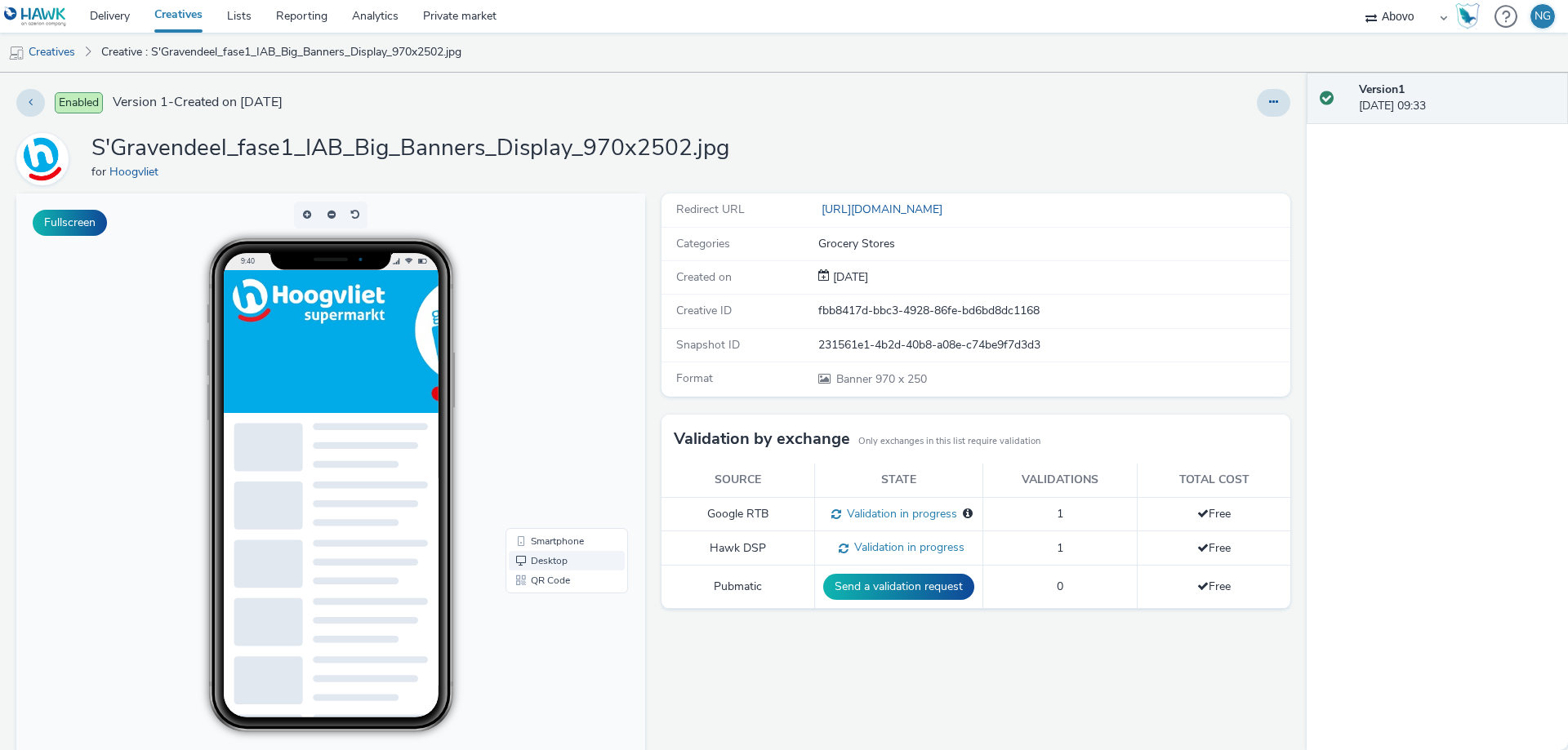
click at [547, 559] on link "Desktop" at bounding box center [567, 561] width 116 height 19
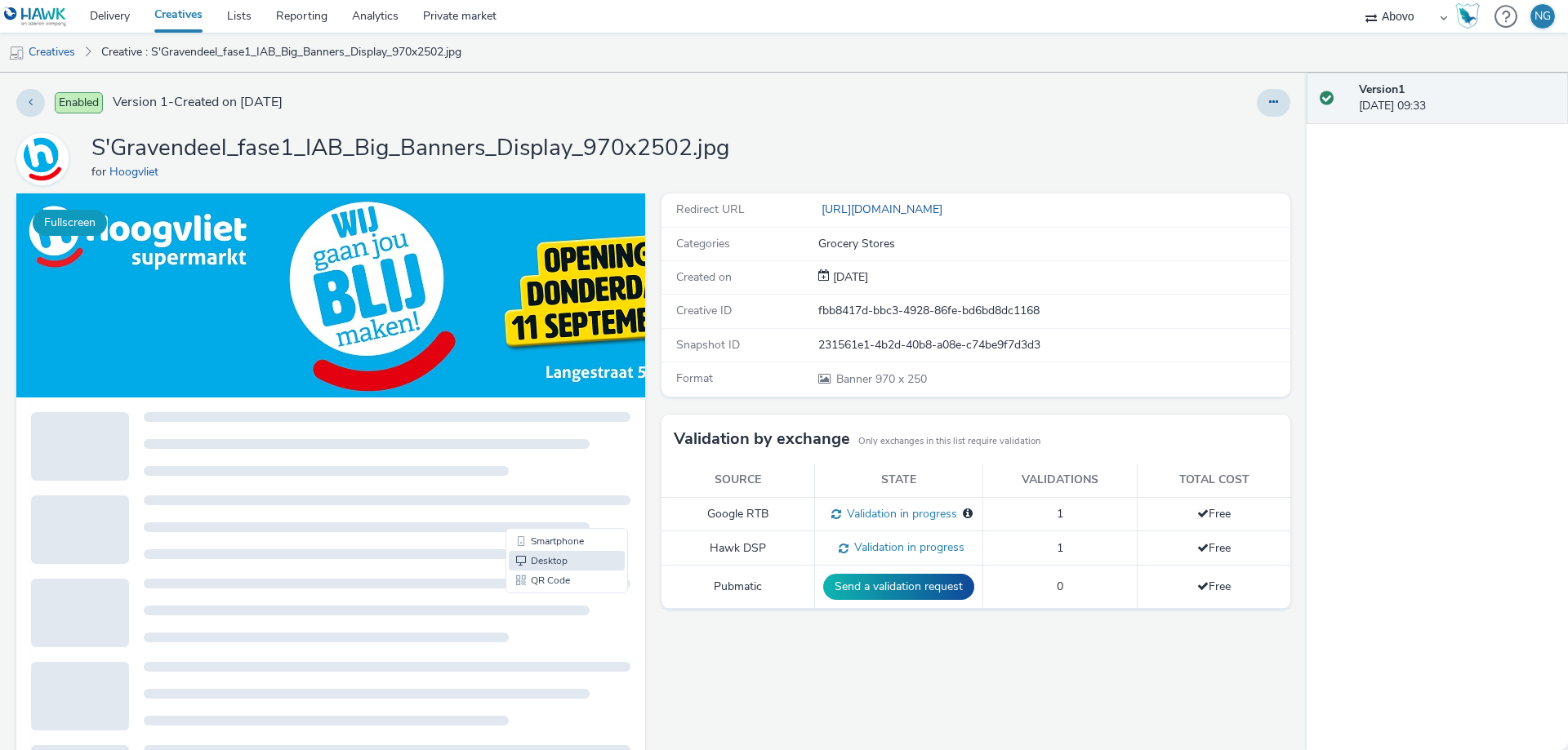
click at [67, 234] on button "Fullscreen" at bounding box center [70, 222] width 74 height 26
